Goal: Check status: Check status

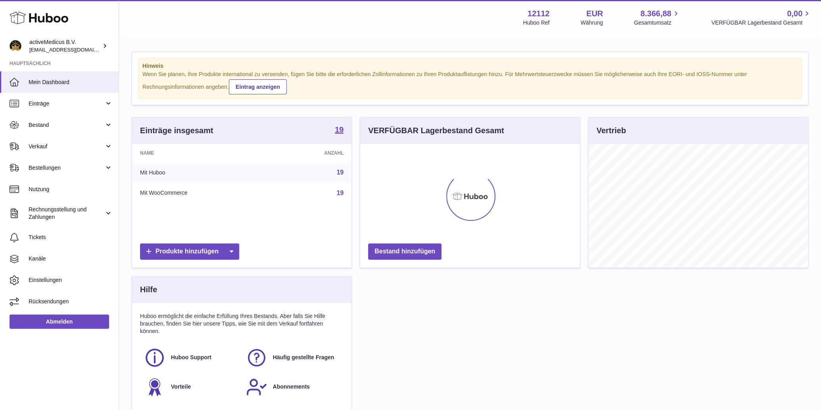
scroll to position [123, 219]
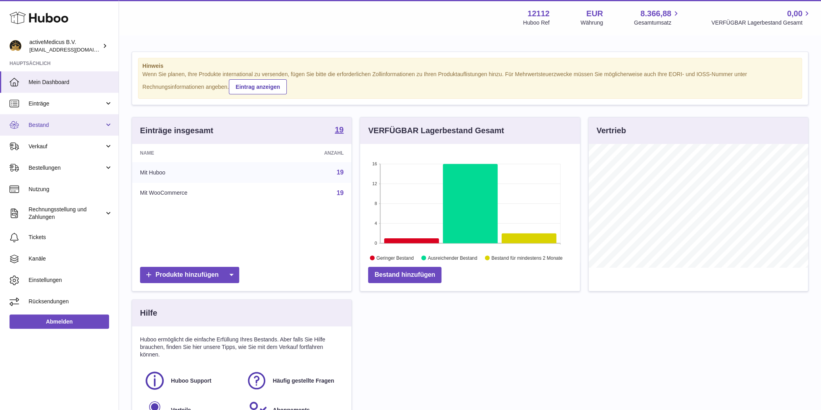
click at [77, 126] on span "Bestand" at bounding box center [67, 125] width 76 height 8
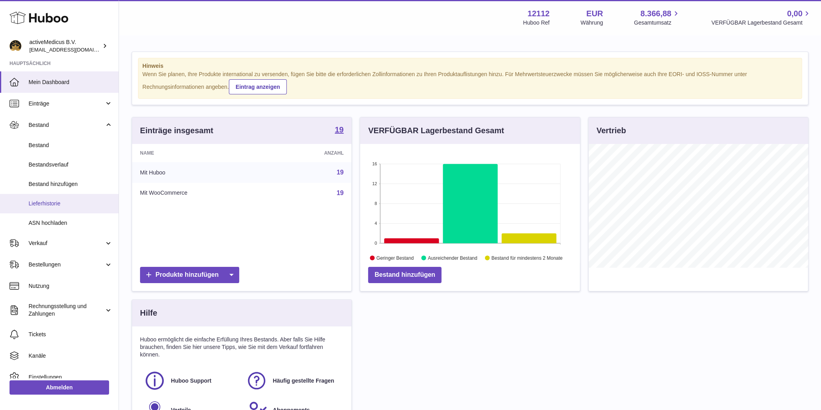
click at [77, 200] on span "Lieferhistorie" at bounding box center [71, 204] width 84 height 8
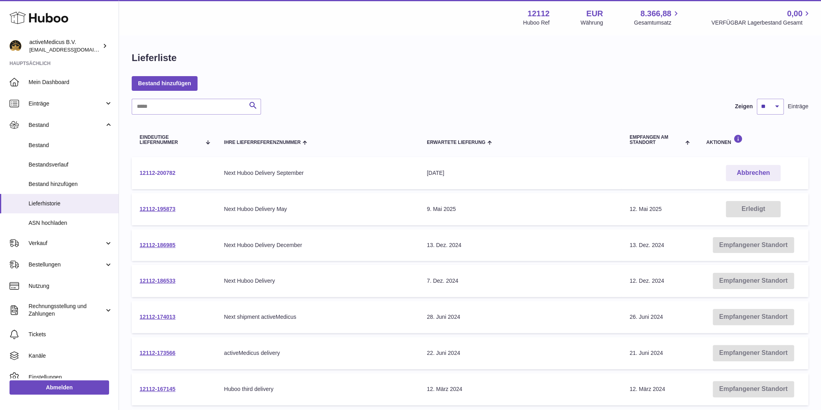
click at [168, 173] on link "12112-200782" at bounding box center [158, 173] width 36 height 6
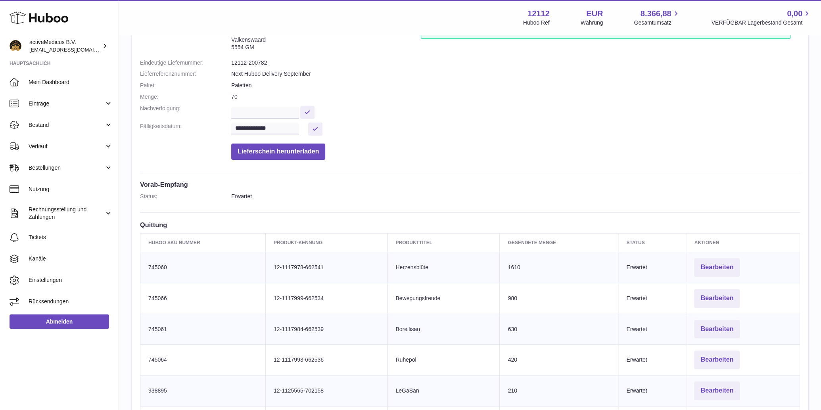
scroll to position [84, 0]
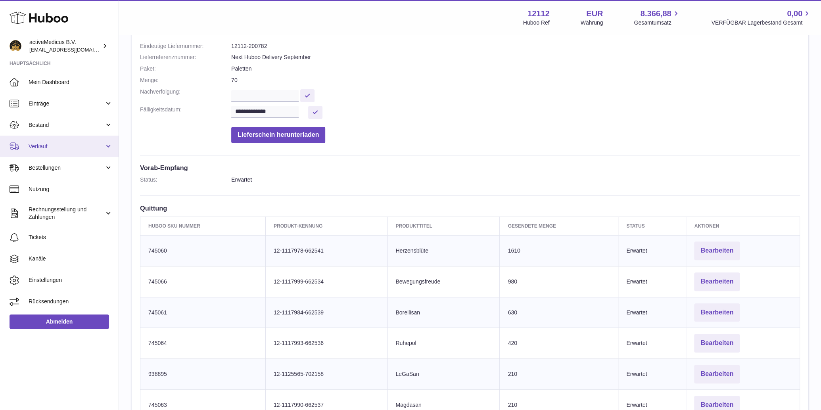
click at [79, 145] on span "Verkauf" at bounding box center [67, 147] width 76 height 8
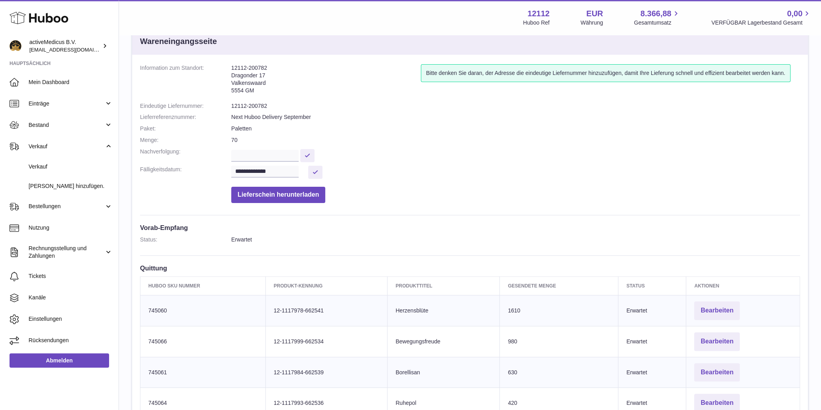
scroll to position [0, 0]
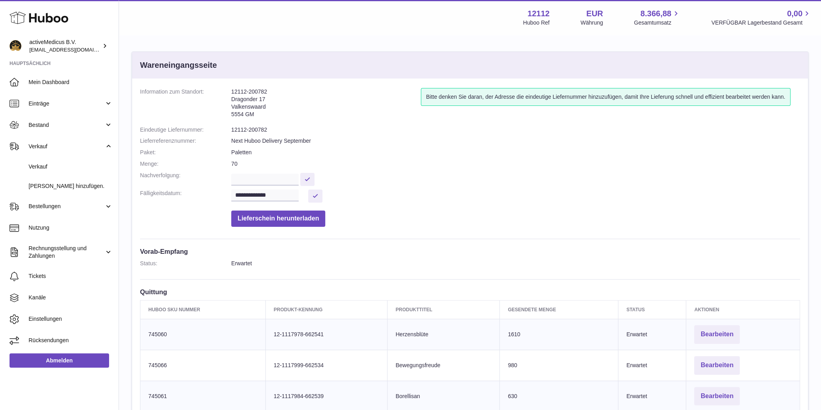
drag, startPoint x: 250, startPoint y: 112, endPoint x: 217, endPoint y: 85, distance: 43.7
click at [217, 85] on div "**********" at bounding box center [470, 360] width 676 height 563
copy dl "12112-200782 Dragonder 17 Valkenswaard 5554 GM"
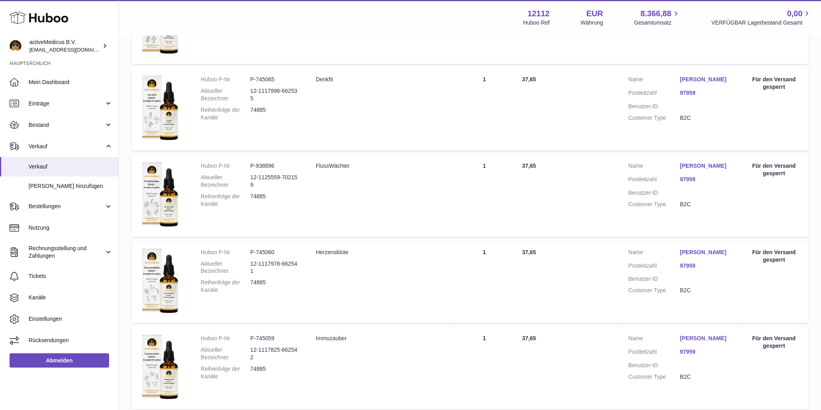
scroll to position [503, 0]
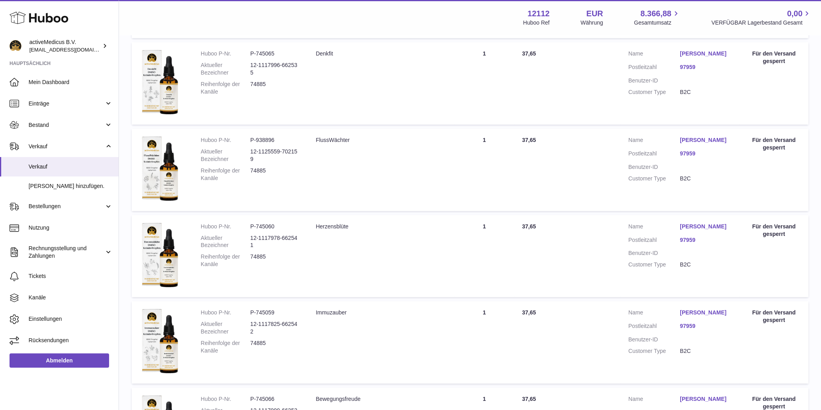
drag, startPoint x: 279, startPoint y: 224, endPoint x: 250, endPoint y: 224, distance: 28.2
click at [250, 224] on dl "Huboo P-Nr. P-745060 Aktueller Bezeichner 12-1117978-662541 Reihenfolge der Kan…" at bounding box center [250, 247] width 99 height 49
copy dl "P-745060"
click at [74, 126] on span "Bestand" at bounding box center [67, 125] width 76 height 8
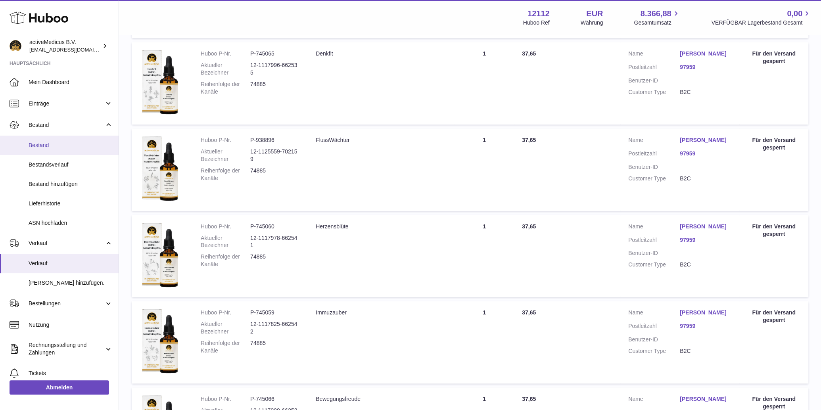
click at [68, 148] on span "Bestand" at bounding box center [71, 146] width 84 height 8
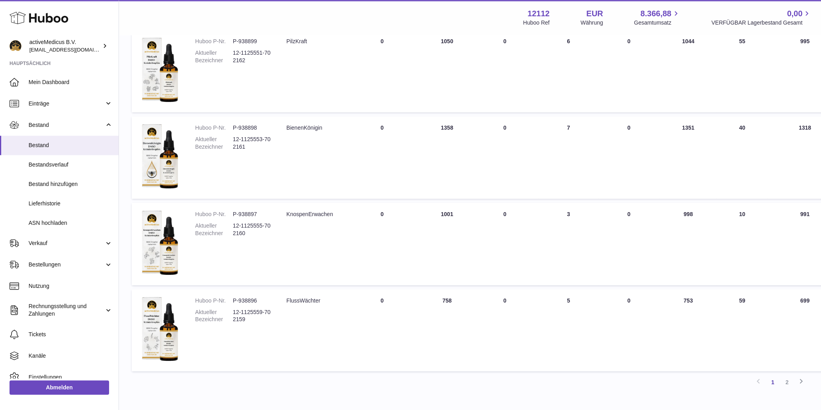
scroll to position [693, 0]
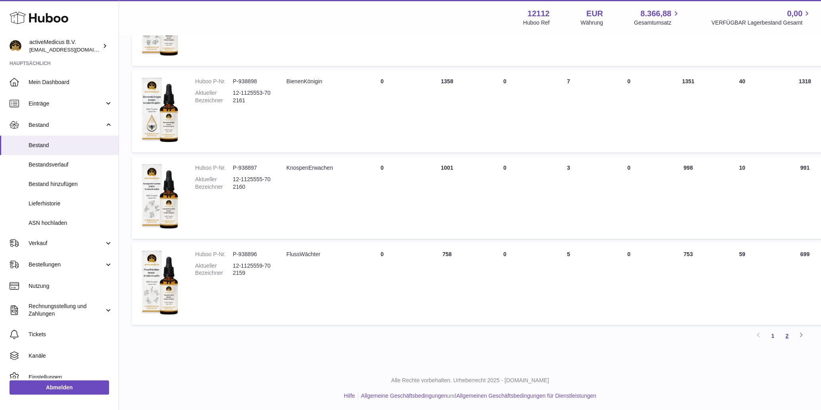
click at [785, 336] on link "2" at bounding box center [787, 336] width 14 height 14
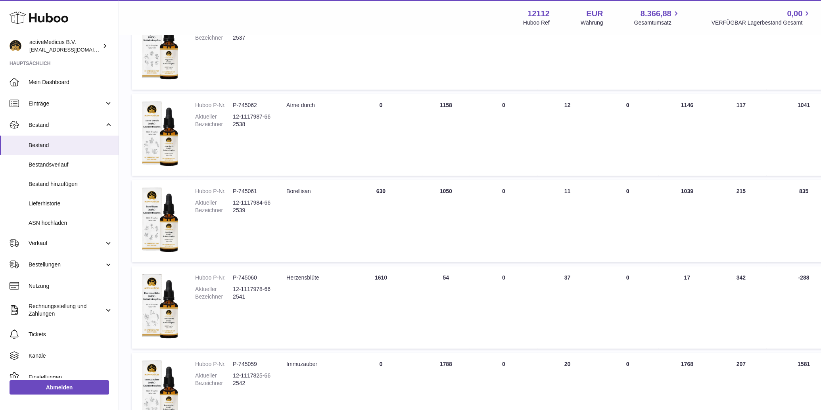
scroll to position [496, 0]
click at [18, 17] on icon at bounding box center [39, 18] width 59 height 16
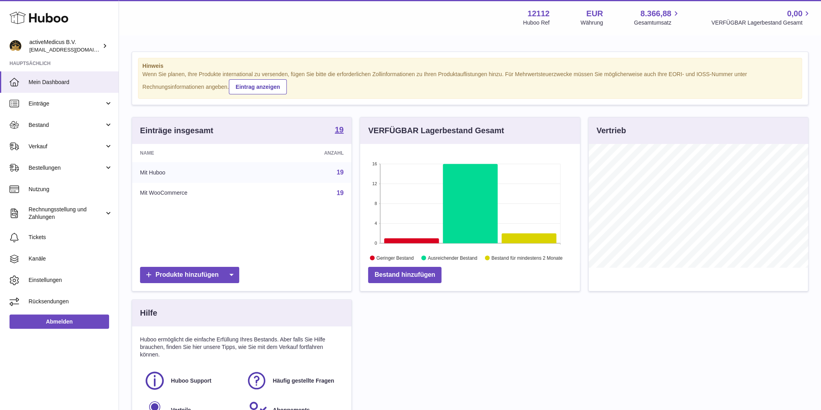
scroll to position [123, 219]
